Goal: Task Accomplishment & Management: Manage account settings

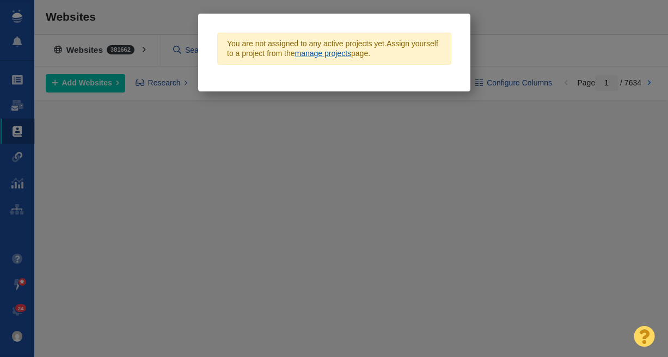
click at [314, 54] on link "manage projects" at bounding box center [323, 53] width 57 height 9
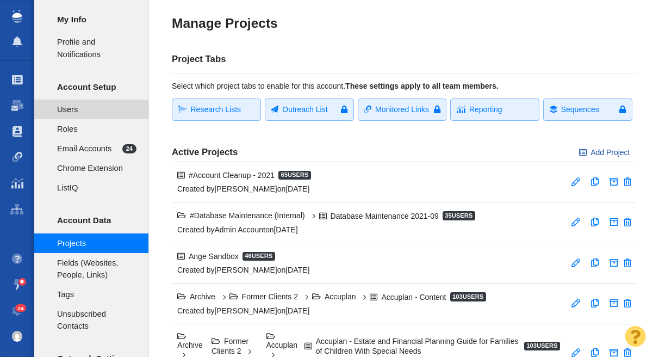
click at [94, 106] on span "Users" at bounding box center [96, 109] width 79 height 12
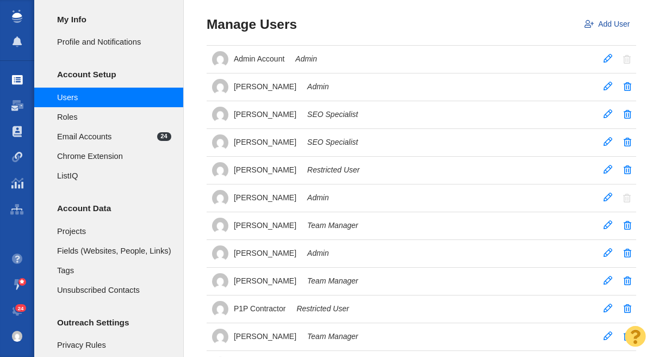
click at [21, 76] on span at bounding box center [17, 80] width 11 height 11
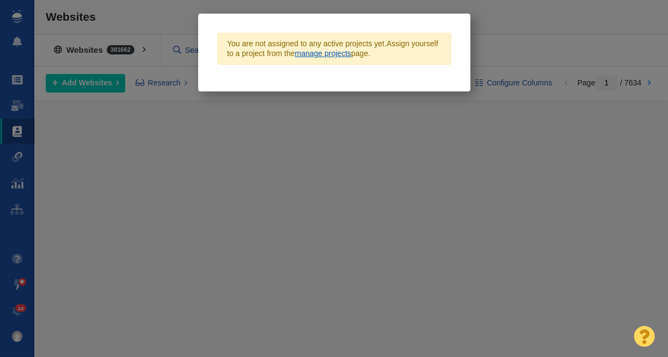
click at [314, 51] on link "manage projects" at bounding box center [323, 53] width 57 height 9
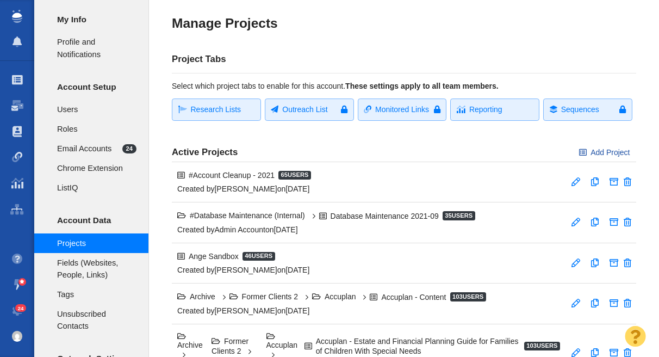
click at [318, 110] on span "Outreach List" at bounding box center [311, 109] width 59 height 10
click at [604, 152] on link "Add Project" at bounding box center [604, 153] width 63 height 18
select select "DOMAIN"
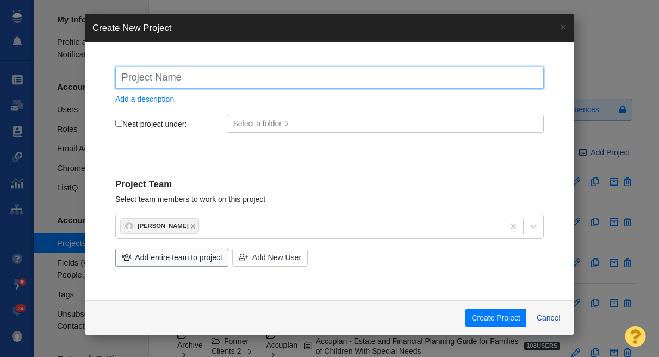
click at [209, 79] on input "text" at bounding box center [329, 78] width 429 height 22
paste input "Why First-Time Buyers Are Rethinking the Starter Home"
type input "Why First-Time Buyers Are Rethinking the Starter Home"
checkbox input "true"
type input "Why First-Time Buyers Are Rethinking the Starter Home"
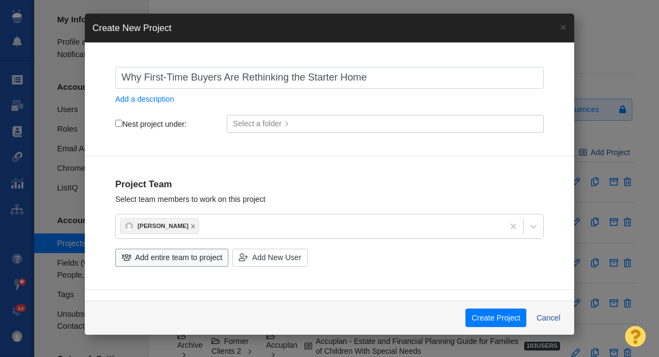
click at [117, 119] on label "Nest project under:" at bounding box center [150, 124] width 71 height 10
click at [117, 120] on input "Nest project under:" at bounding box center [118, 123] width 7 height 7
checkbox input "true"
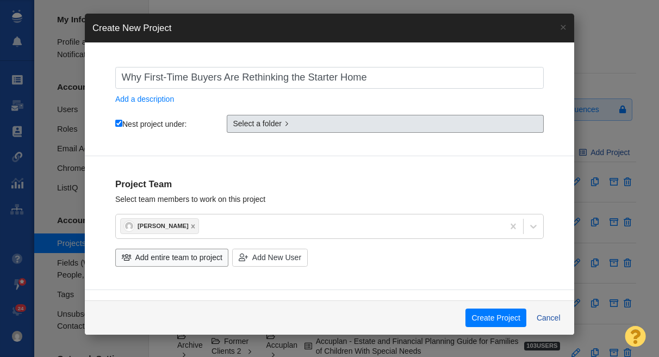
click at [263, 127] on span "Select a folder" at bounding box center [257, 123] width 49 height 11
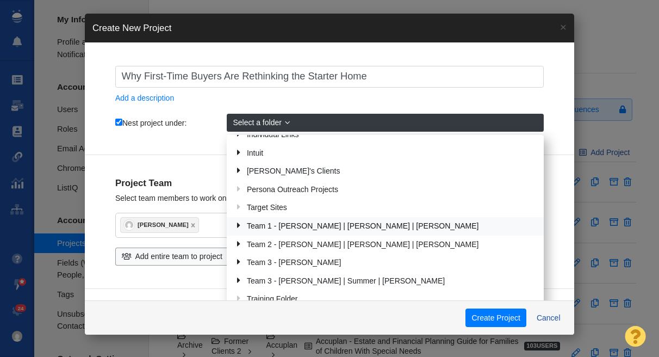
scroll to position [258, 0]
click at [339, 169] on div "[PERSON_NAME]'s Clients" at bounding box center [390, 170] width 295 height 17
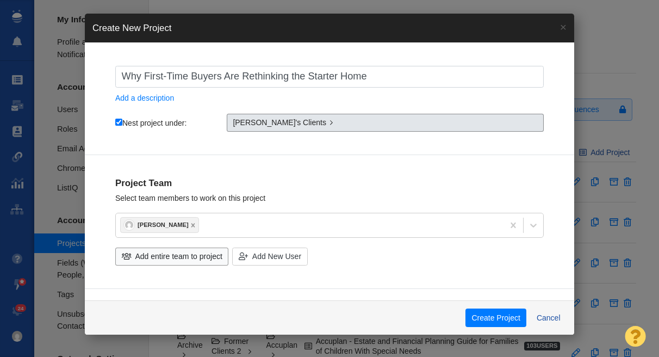
click at [330, 122] on link "[PERSON_NAME]'s Clients" at bounding box center [385, 123] width 317 height 18
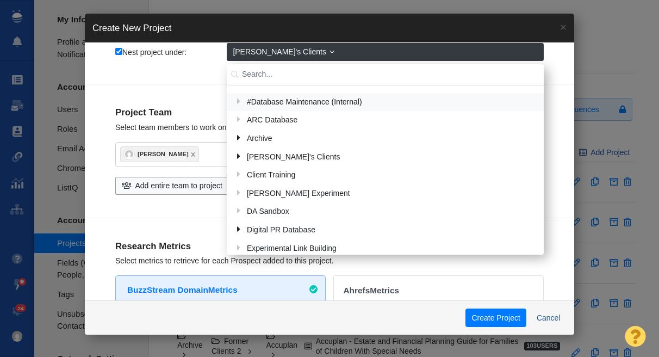
scroll to position [33, 0]
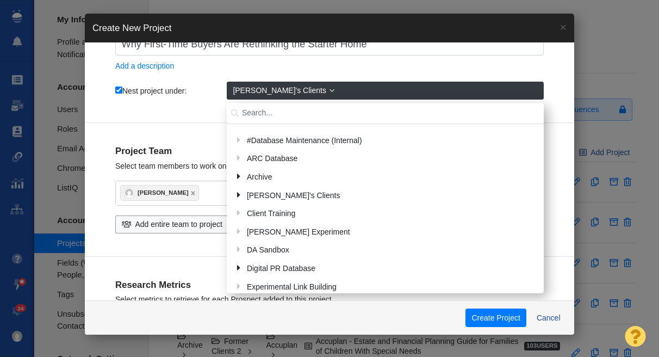
click at [211, 124] on div "Project Team Select team members to work on this project [PERSON_NAME] Me Admin…" at bounding box center [330, 190] width 490 height 134
click at [349, 77] on div "Why First-Time Buyers Are Rethinking the Starter Home Add a description Nest pr…" at bounding box center [330, 75] width 490 height 95
click at [472, 89] on link "[PERSON_NAME]'s Clients" at bounding box center [385, 91] width 317 height 18
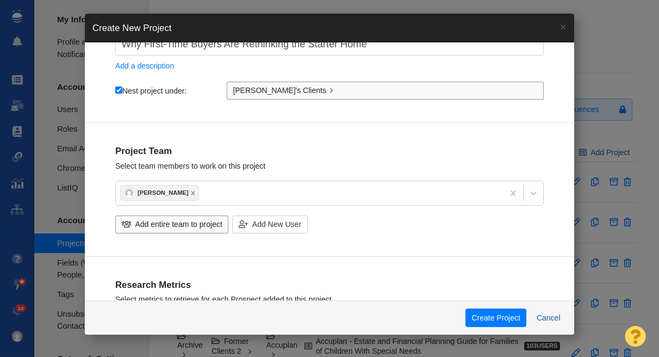
checkbox input "true"
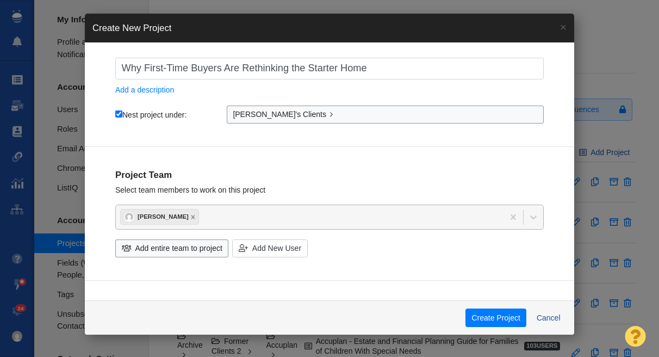
scroll to position [9, 0]
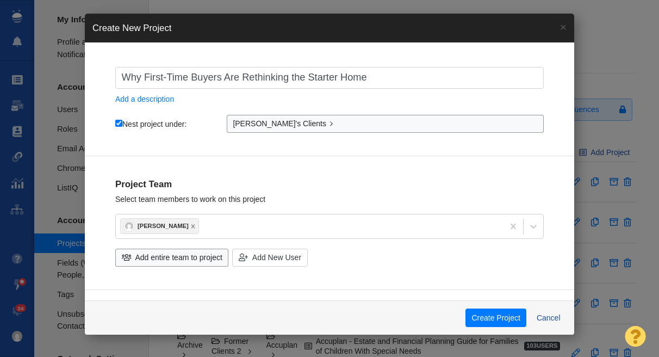
select select "DOMAIN"
checkbox input "true"
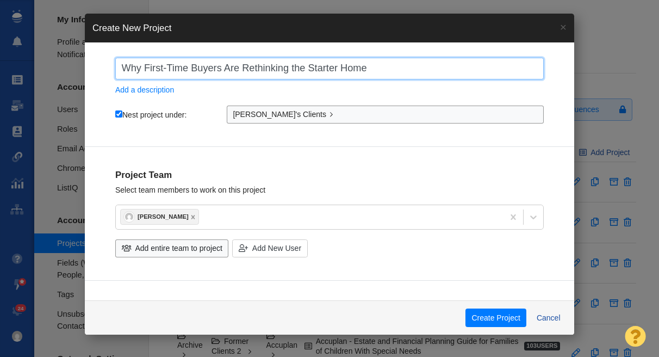
click at [126, 67] on input "Why First-Time Buyers Are Rethinking the Starter Home" at bounding box center [329, 69] width 429 height 22
type input "RWhy First-Time Buyers Are Rethinking the Starter Home"
checkbox input "true"
type input "ReWhy First-Time Buyers Are Rethinking the Starter Home"
checkbox input "true"
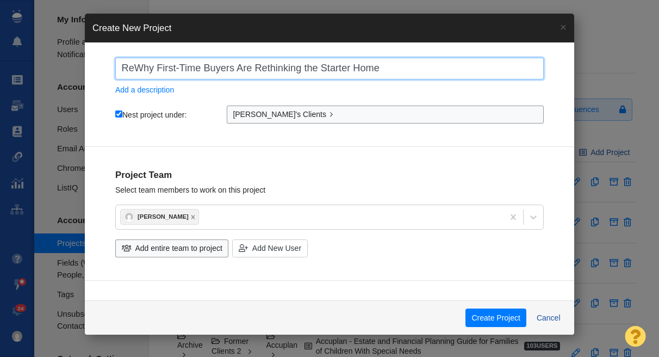
type input "RenWhy First-Time Buyers Are Rethinking the Starter Home"
checkbox input "true"
type input "RenuWhy First-Time Buyers Are Rethinking the Starter Home"
checkbox input "true"
type input "RenuiWhy First-Time Buyers Are Rethinking the Starter Home"
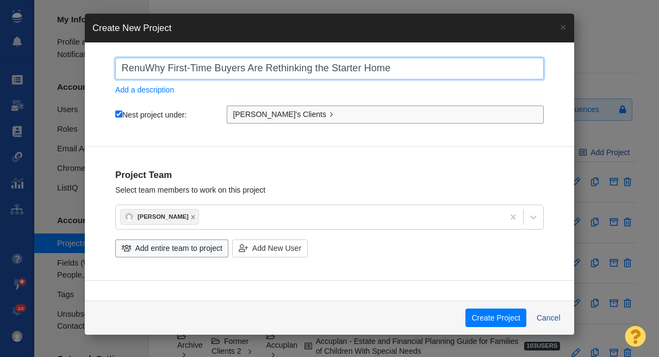
checkbox input "true"
type input "RenuitWhy First-Time Buyers Are Rethinking the Starter Home"
checkbox input "true"
type input "RenuityWhy First-Time Buyers Are Rethinking the Starter Home"
checkbox input "true"
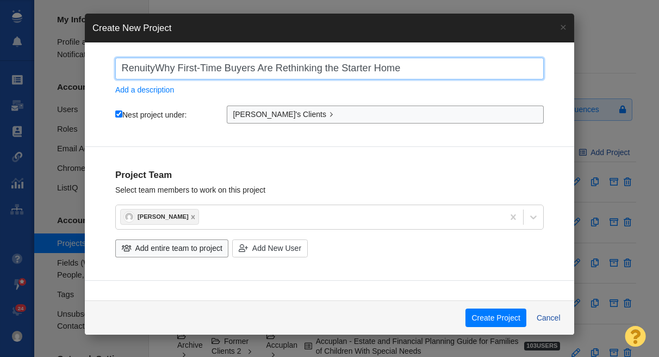
type input "Renuity Why First-Time Buyers Are Rethinking the Starter Home"
checkbox input "true"
type input "RenuityWhy First-Time Buyers Are Rethinking the Starter Home"
checkbox input "true"
type input "Renuity:Why First-Time Buyers Are Rethinking the Starter Home"
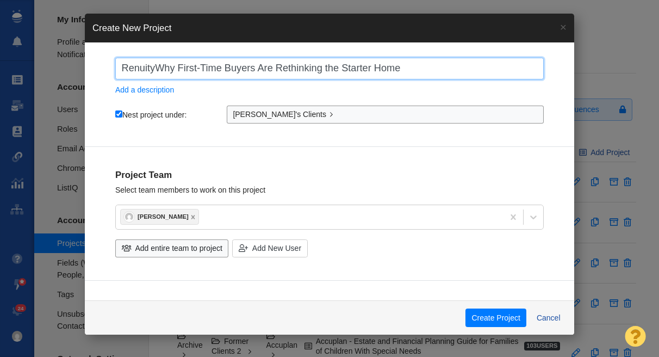
checkbox input "true"
type input "Renuity: Why First-Time Buyers Are Rethinking the Starter Home"
checkbox input "true"
type input "Renuity: Why First-Time Buyers Are Rethinking the Starter Home"
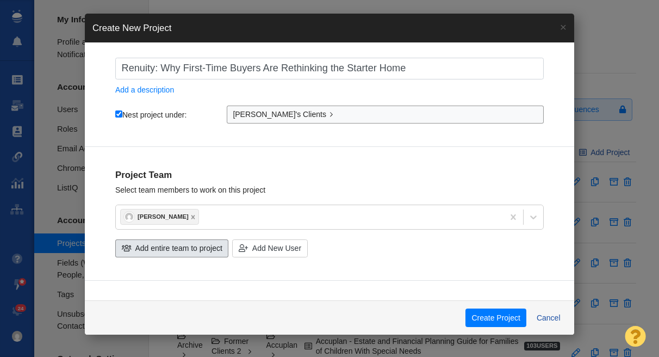
click at [167, 250] on span "Add entire team to project" at bounding box center [178, 248] width 87 height 11
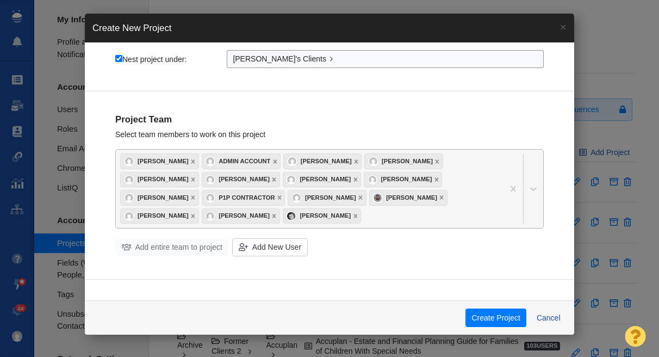
scroll to position [65, 0]
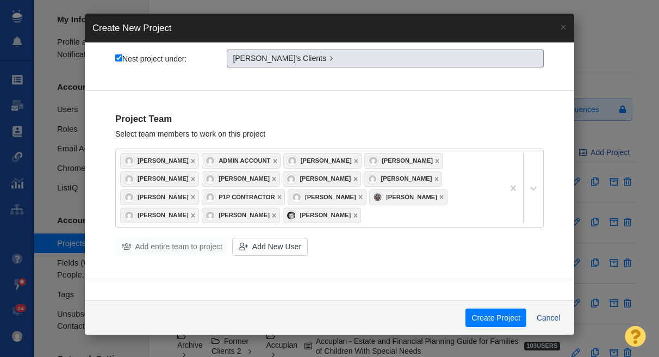
click at [271, 63] on span "[PERSON_NAME]'s Clients" at bounding box center [280, 58] width 94 height 11
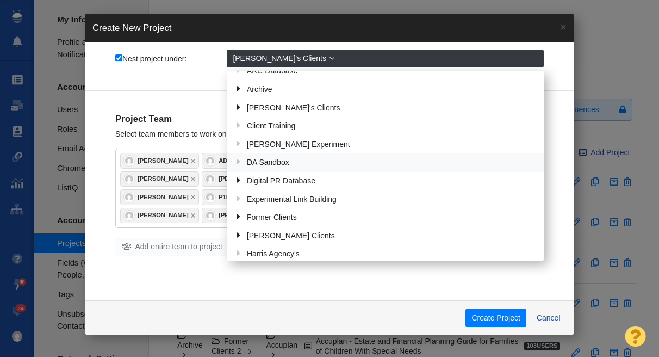
scroll to position [64, 0]
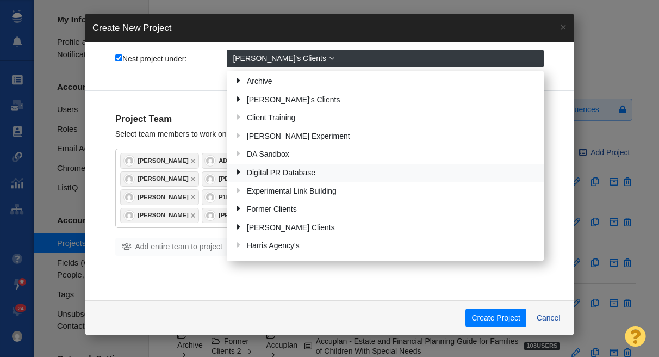
click at [328, 175] on div "Digital PR Database" at bounding box center [390, 172] width 295 height 17
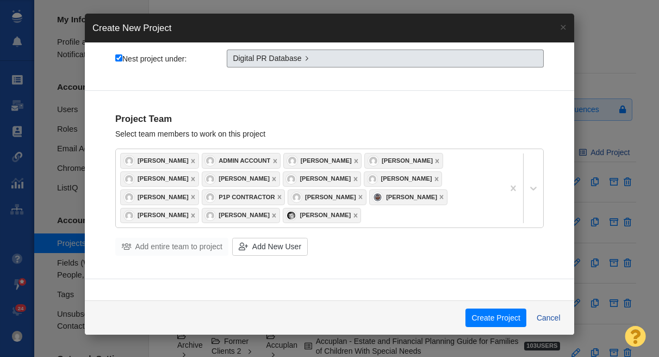
click at [304, 60] on link "Digital PR Database" at bounding box center [385, 59] width 317 height 18
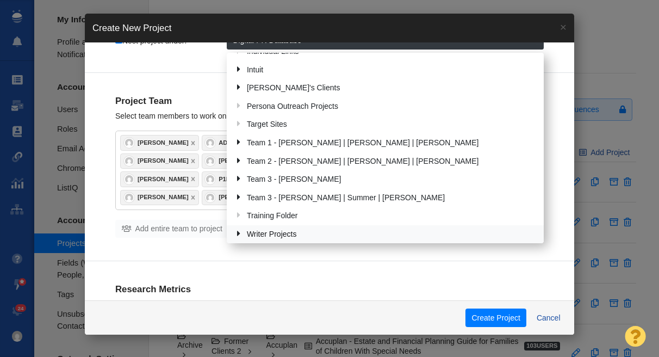
scroll to position [84, 0]
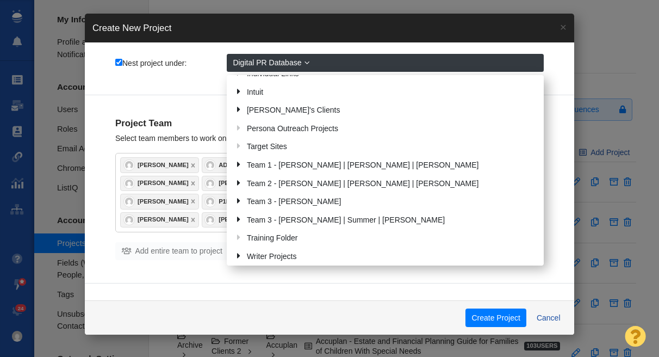
scroll to position [0, 0]
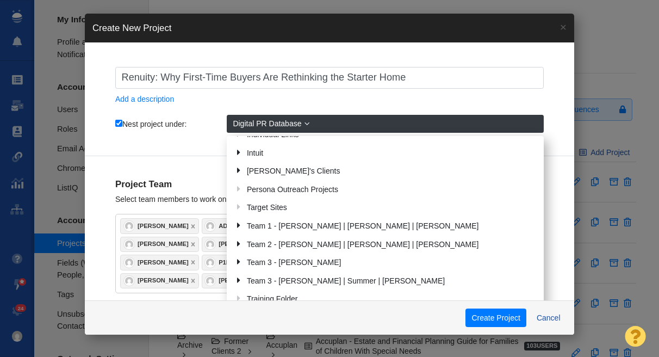
click at [317, 100] on div "Renuity: Why First-Time Buyers Are Rethinking the Starter Home Add a description" at bounding box center [329, 85] width 429 height 37
click at [307, 120] on link "Digital PR Database" at bounding box center [385, 124] width 317 height 18
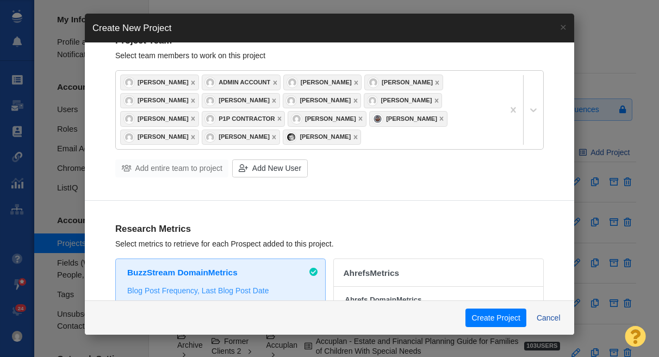
scroll to position [145, 0]
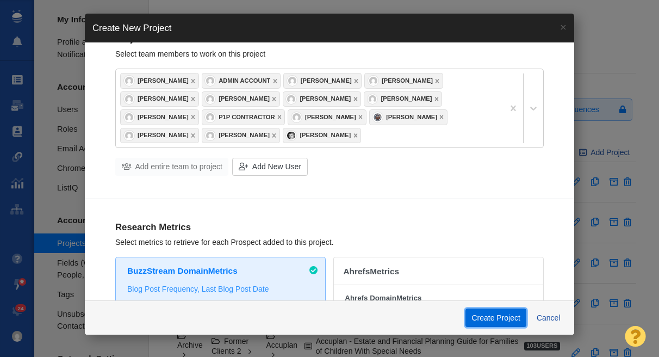
click at [493, 315] on button "Create Project" at bounding box center [496, 317] width 61 height 18
checkbox input "true"
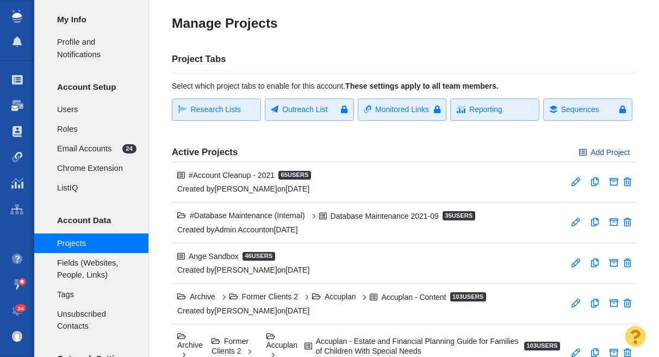
click at [18, 106] on span at bounding box center [17, 105] width 12 height 11
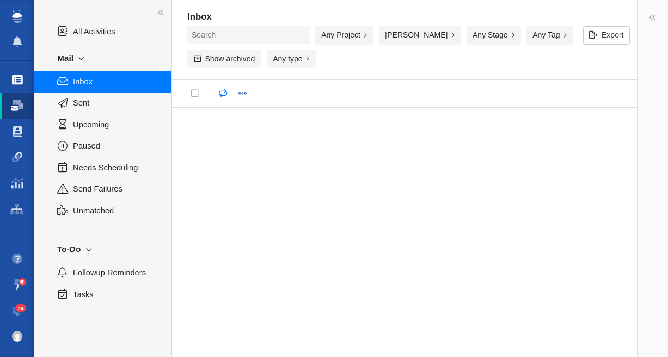
click at [22, 75] on span at bounding box center [17, 80] width 11 height 11
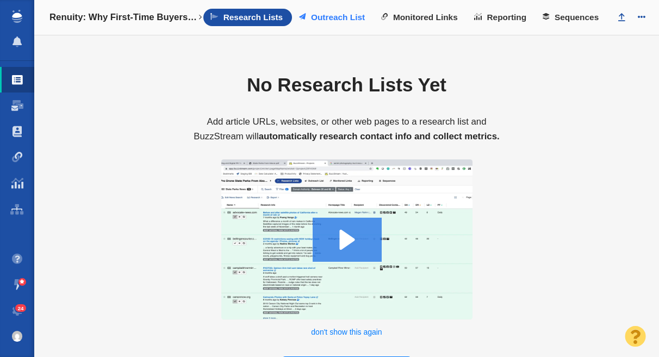
click at [332, 11] on link "Outreach List" at bounding box center [333, 17] width 82 height 17
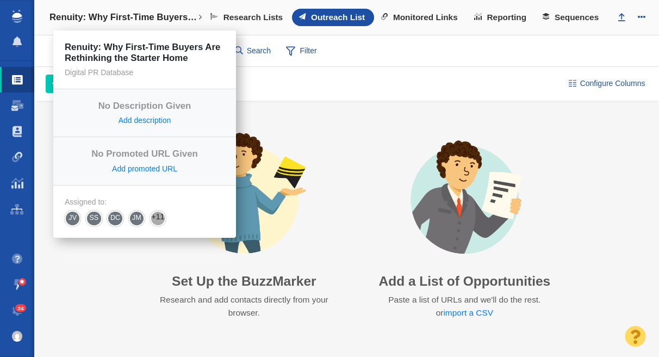
click at [127, 15] on h4 "Renuity: Why First-Time Buyers Are Rethinking the Starter Home" at bounding box center [124, 17] width 148 height 11
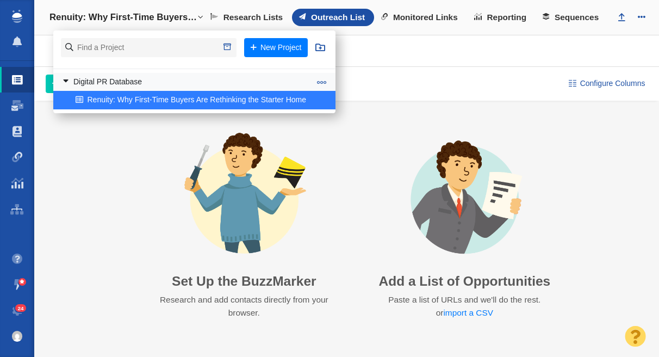
click at [69, 83] on link at bounding box center [61, 82] width 15 height 14
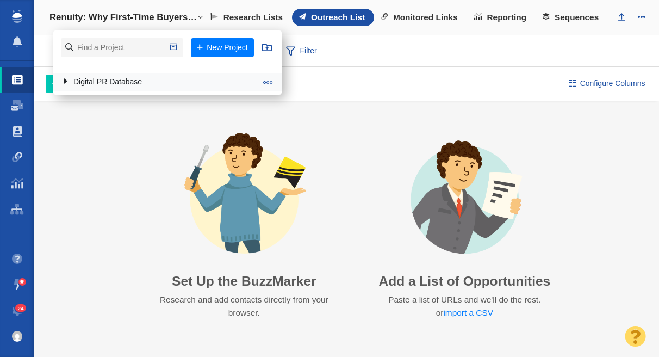
click at [67, 81] on link at bounding box center [61, 82] width 15 height 14
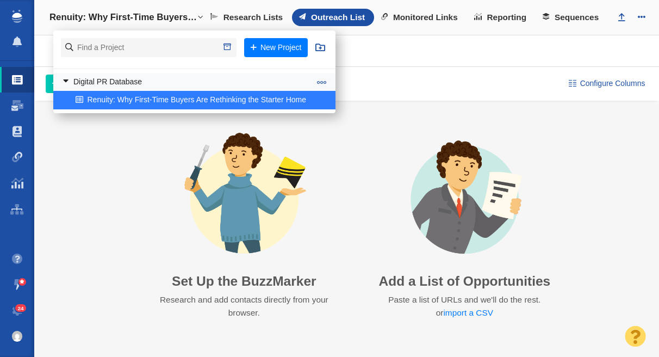
click at [66, 81] on link at bounding box center [61, 82] width 15 height 14
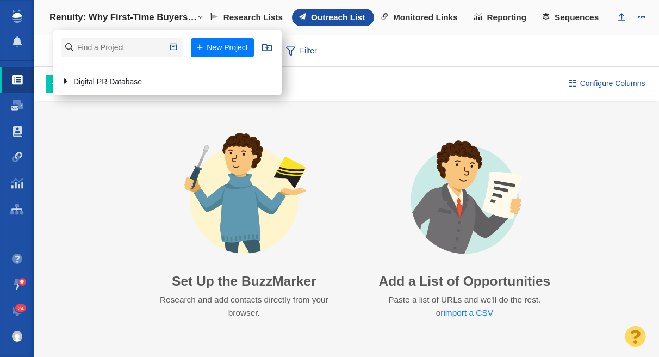
click at [65, 80] on link at bounding box center [61, 82] width 15 height 14
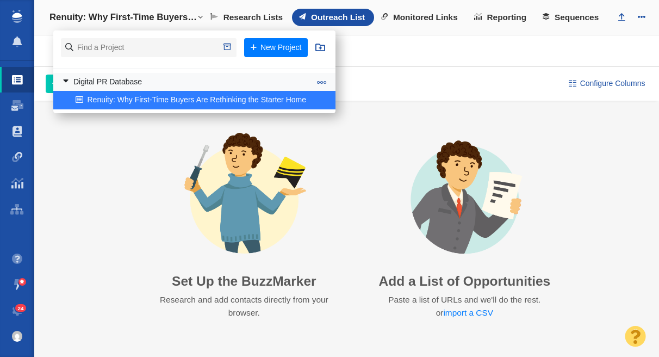
click at [65, 81] on link at bounding box center [61, 82] width 15 height 14
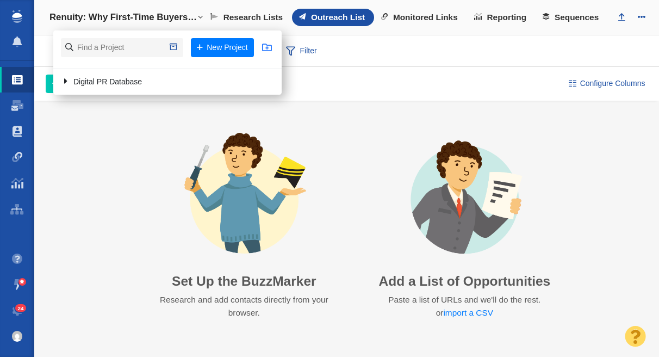
click at [267, 49] on span at bounding box center [267, 47] width 10 height 10
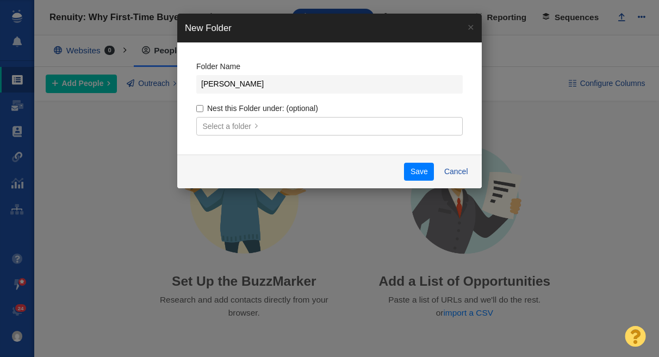
click at [202, 85] on input "[PERSON_NAME]" at bounding box center [329, 84] width 267 height 19
type input "Team 4: [PERSON_NAME]"
click at [412, 169] on button "Save" at bounding box center [419, 172] width 30 height 18
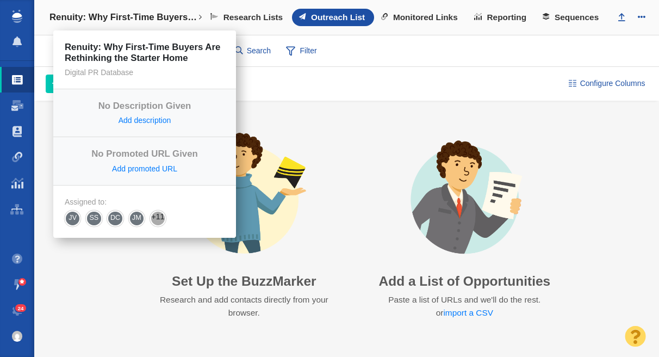
click at [149, 16] on h4 "Renuity: Why First-Time Buyers Are Rethinking the Starter Home" at bounding box center [124, 17] width 148 height 11
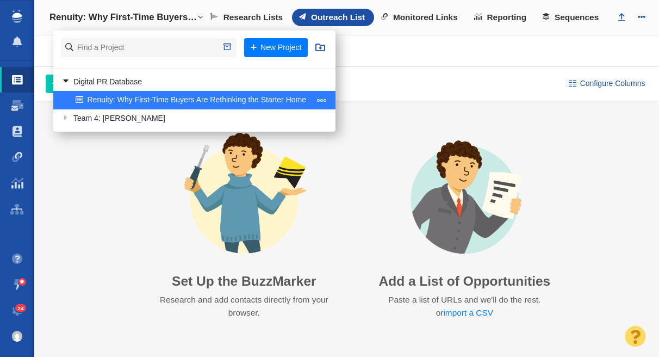
click at [325, 101] on span at bounding box center [322, 100] width 10 height 10
click at [321, 100] on span at bounding box center [322, 100] width 10 height 10
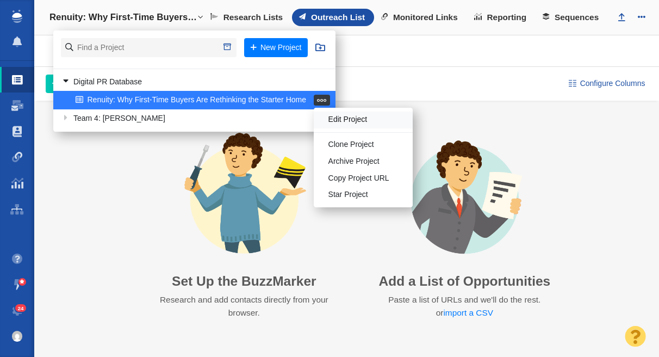
click at [328, 115] on li "Edit Project" at bounding box center [363, 120] width 99 height 17
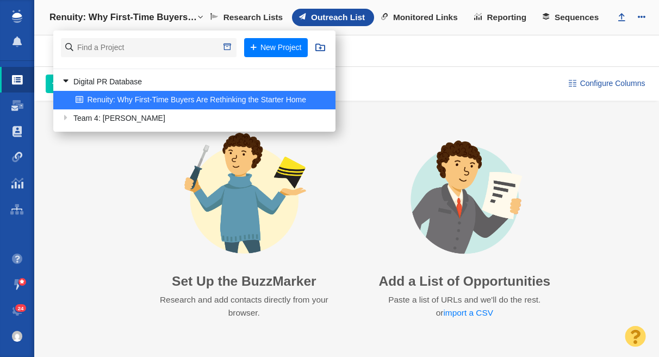
select select "DOMAIN"
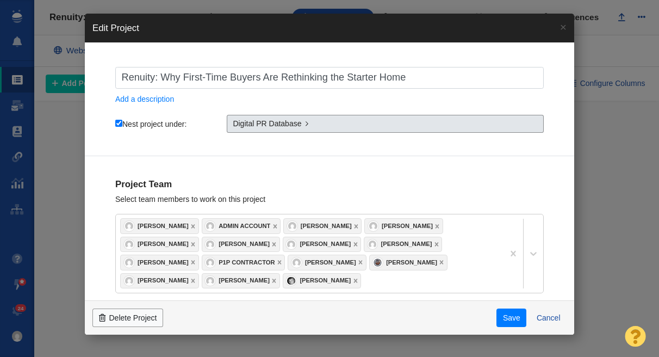
click at [286, 123] on span "Digital PR Database" at bounding box center [267, 123] width 69 height 11
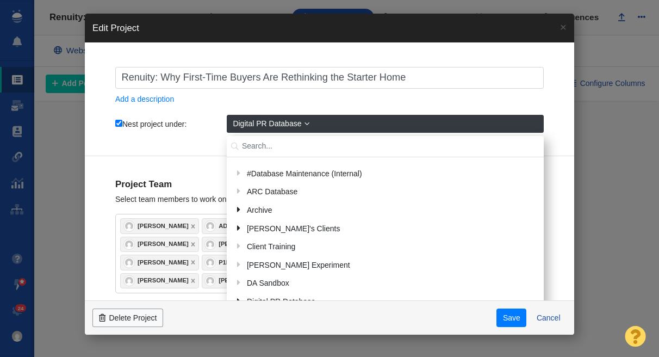
click at [288, 144] on input "text" at bounding box center [385, 146] width 317 height 21
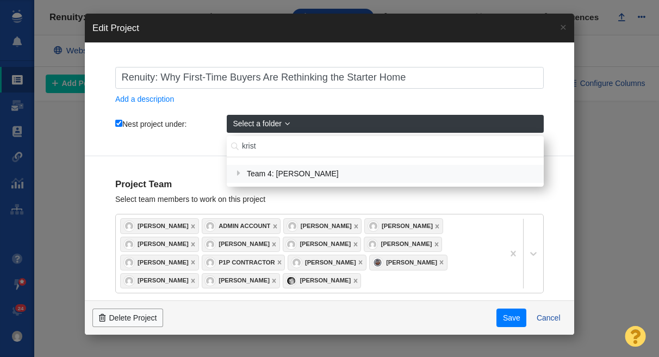
type input "krist"
click at [300, 177] on div "Team 4: [PERSON_NAME]" at bounding box center [390, 173] width 295 height 17
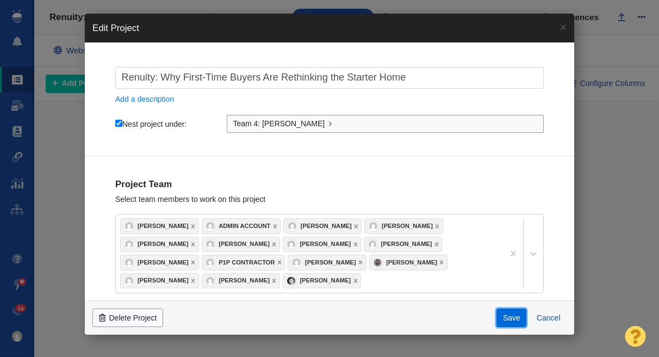
click at [519, 314] on button "Save" at bounding box center [512, 317] width 30 height 18
checkbox input "true"
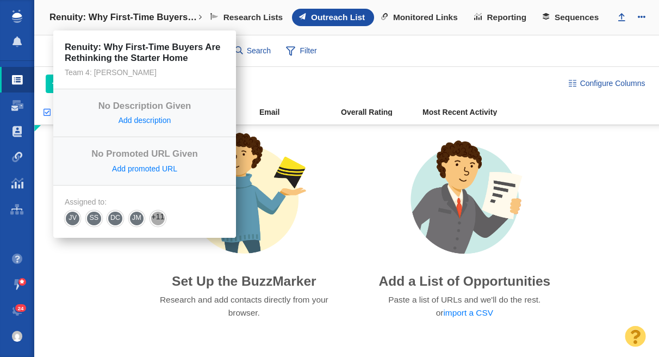
click at [97, 18] on h4 "Renuity: Why First-Time Buyers Are Rethinking the Starter Home" at bounding box center [124, 17] width 148 height 11
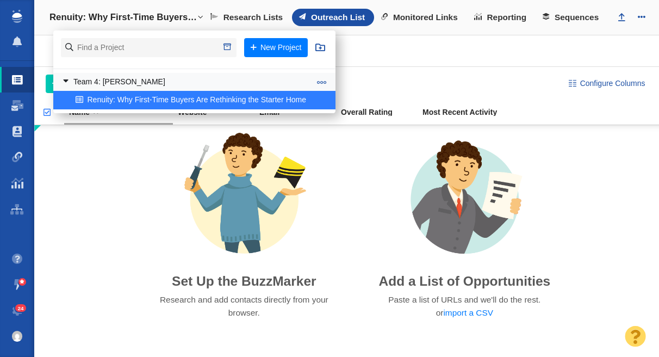
click at [324, 82] on span at bounding box center [322, 82] width 10 height 10
click at [417, 86] on div "Add People Add a Person Add From List of URLs Import from CSV Outreach No Conta…" at bounding box center [298, 84] width 505 height 18
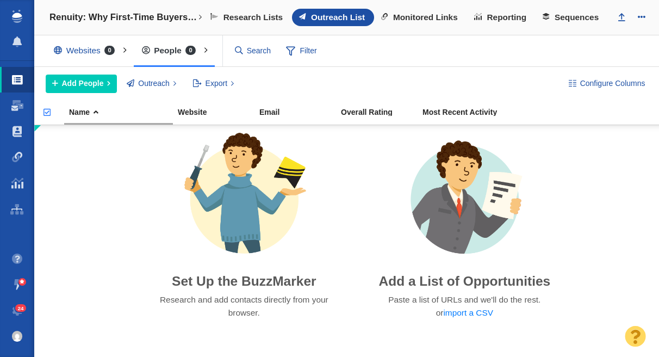
click at [399, 82] on div "Add People Add a Person Add From List of URLs Import from CSV Outreach No Conta…" at bounding box center [298, 84] width 505 height 18
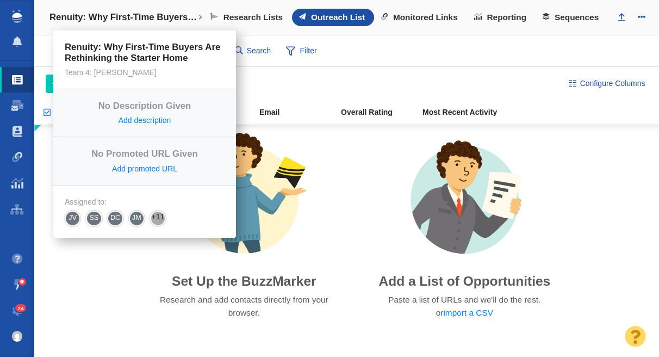
click at [135, 13] on h4 "Renuity: Why First-Time Buyers Are Rethinking the Starter Home" at bounding box center [124, 17] width 148 height 11
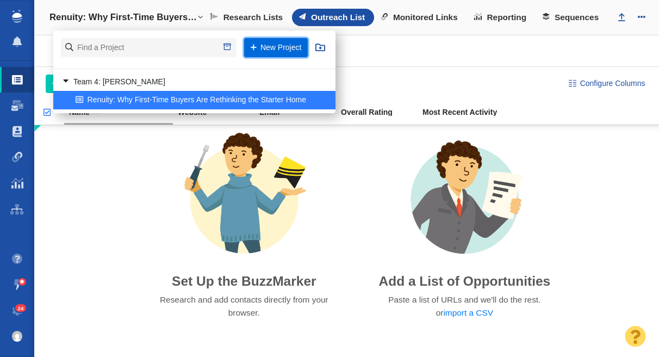
click at [282, 47] on button "New Project" at bounding box center [275, 47] width 63 height 19
select select "DOMAIN"
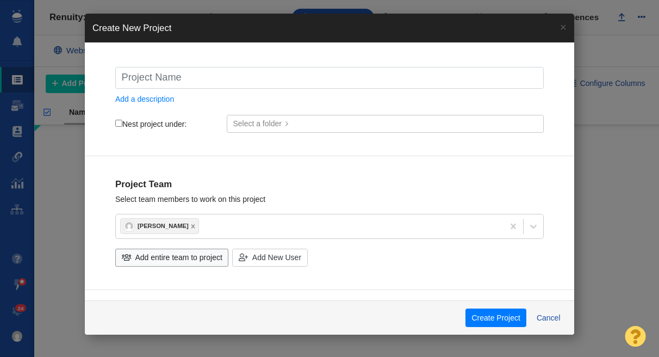
checkbox input "true"
type input "The Best Cities in America for Beginning Bikers"
checkbox input "true"
type input "The Best Cities in America for Beginning Bikers"
click at [245, 125] on span "Select a folder" at bounding box center [257, 123] width 49 height 11
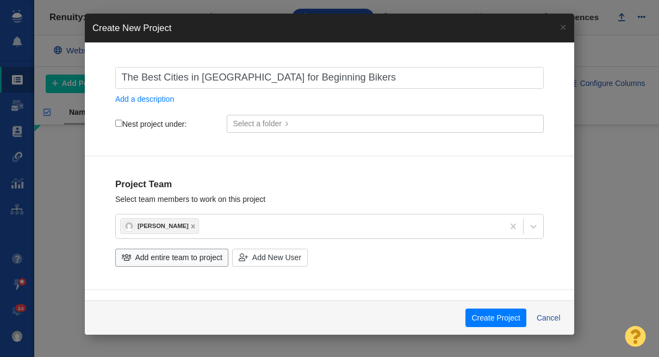
checkbox input "true"
click at [115, 121] on input "Nest project under:" at bounding box center [118, 123] width 7 height 7
checkbox input "true"
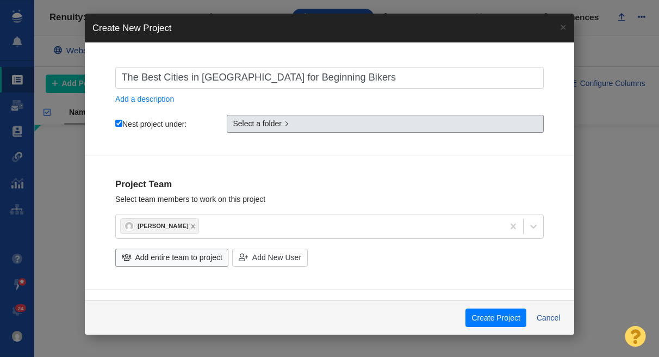
click at [281, 132] on link "Select a folder" at bounding box center [385, 124] width 317 height 18
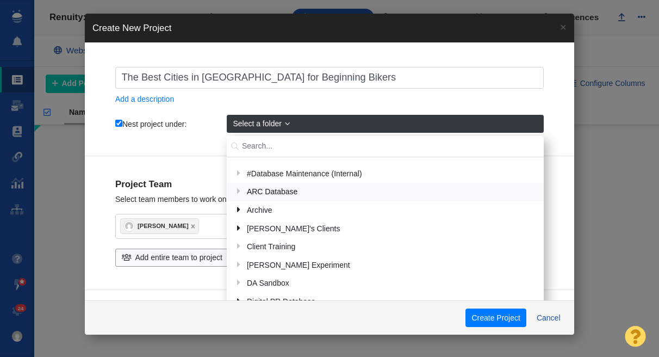
checkbox input "true"
click at [310, 152] on input "text" at bounding box center [385, 146] width 317 height 21
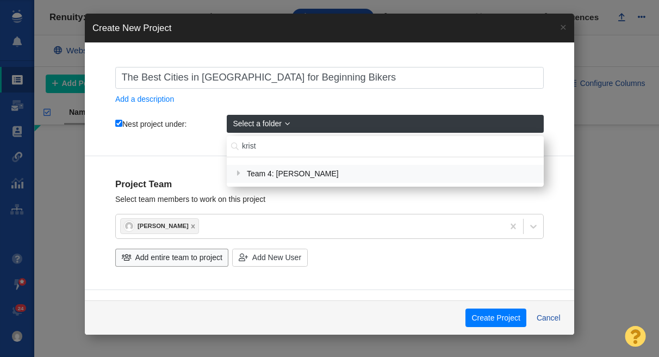
type input "krist"
click at [320, 174] on div "Team 4: [PERSON_NAME]" at bounding box center [390, 173] width 295 height 17
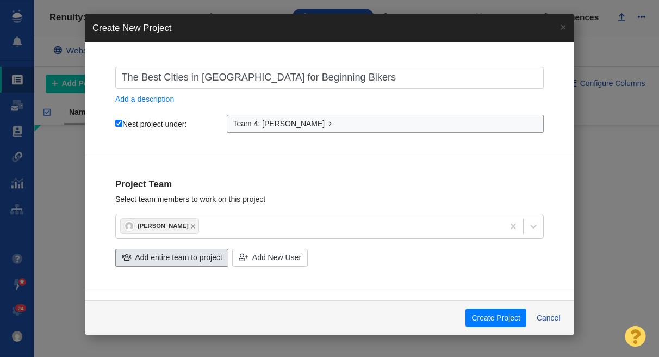
click at [172, 252] on span "Add entire team to project" at bounding box center [178, 257] width 87 height 11
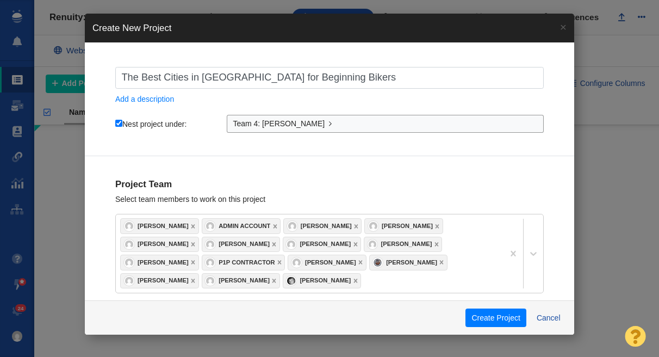
checkbox input "true"
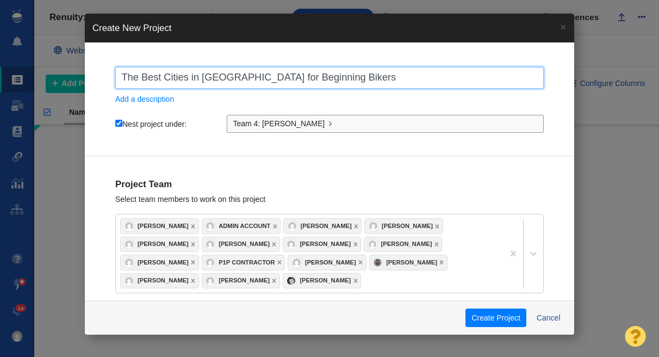
click at [123, 75] on input "The Best Cities in America for Beginning Bikers" at bounding box center [329, 78] width 429 height 22
type input "RThe Best Cities in America for Beginning Bikers"
checkbox input "true"
type input "ReThe Best Cities in America for Beginning Bikers"
checkbox input "true"
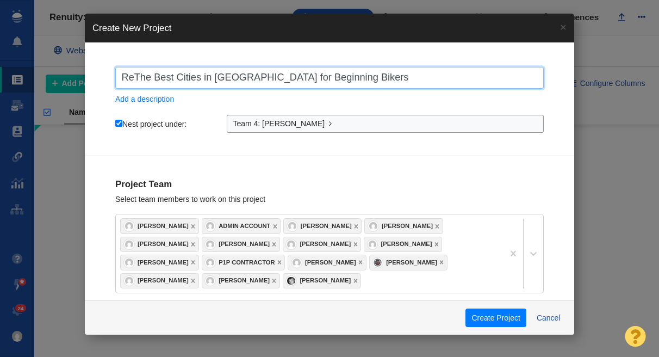
type input "RetThe Best Cities in America for Beginning Bikers"
checkbox input "true"
type input "RetrThe Best Cities in America for Beginning Bikers"
checkbox input "true"
type input "RetroThe Best Cities in America for Beginning Bikers"
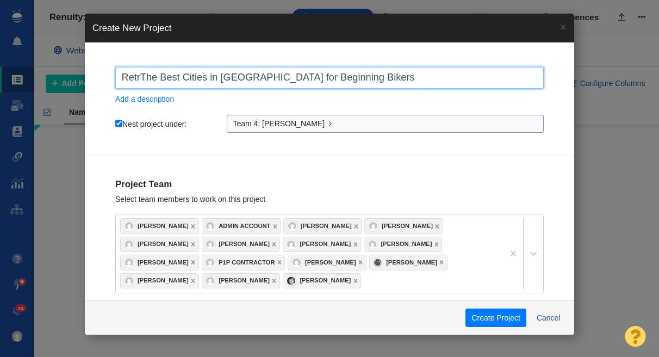
checkbox input "true"
type input "RetrosThe Best Cities in America for Beginning Bikers"
checkbox input "true"
type input "RetrospThe Best Cities in America for Beginning Bikers"
checkbox input "true"
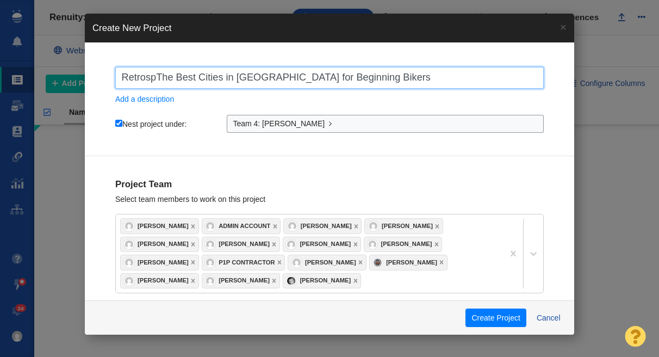
type input "RetrospeThe Best Cities in America for Beginning Bikers"
checkbox input "true"
type input "RetrospecThe Best Cities in America for Beginning Bikers"
checkbox input "true"
type input "Retrospec:The Best Cities in America for Beginning Bikers"
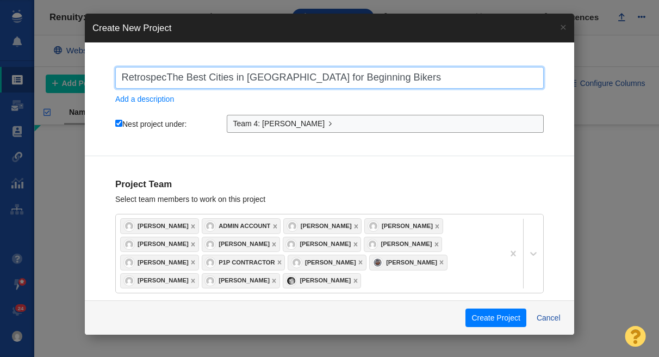
checkbox input "true"
type input "Retrospec: The Best Cities in [GEOGRAPHIC_DATA] for Beginning Bikers"
checkbox input "true"
type input "Retrospec: The Best Cities in [GEOGRAPHIC_DATA] for Beginning Bikers"
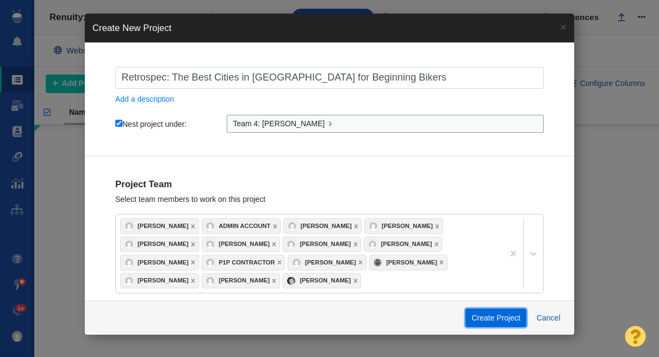
click at [491, 319] on button "Create Project" at bounding box center [496, 317] width 61 height 18
checkbox input "true"
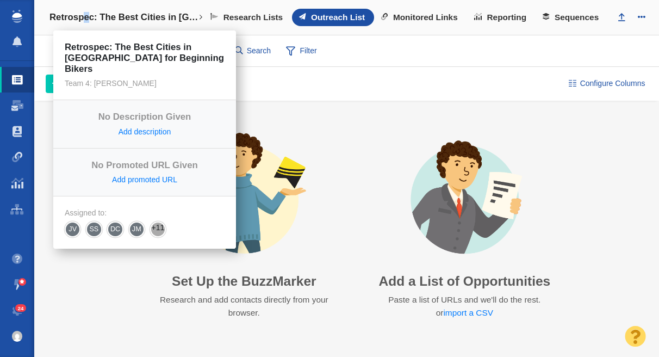
click at [86, 19] on h4 "Retrospec: The Best Cities in [GEOGRAPHIC_DATA] for Beginning Bikers" at bounding box center [124, 17] width 149 height 11
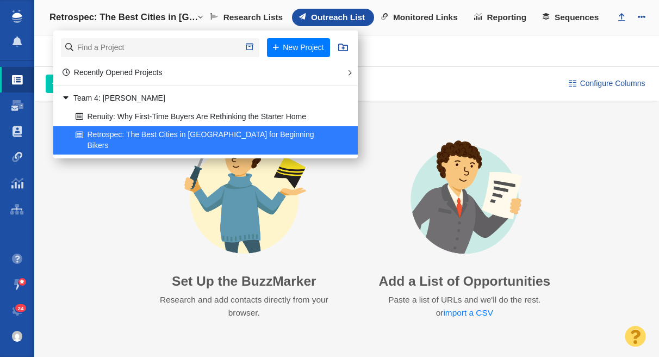
click at [444, 79] on div "Add People Add a Person Add From List of URLs Import from CSV Outreach No Conta…" at bounding box center [298, 84] width 505 height 18
